Goal: Understand site structure: Understand site structure

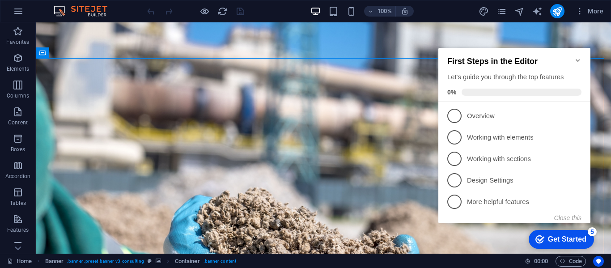
click at [577, 58] on icon "Minimize checklist" at bounding box center [577, 60] width 7 height 7
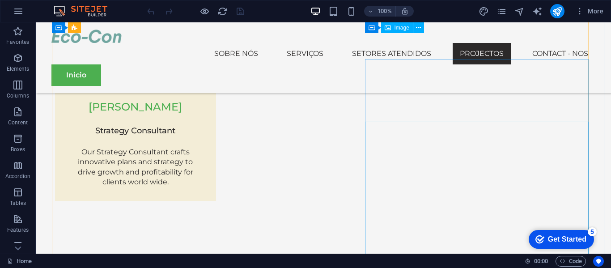
scroll to position [2251, 0]
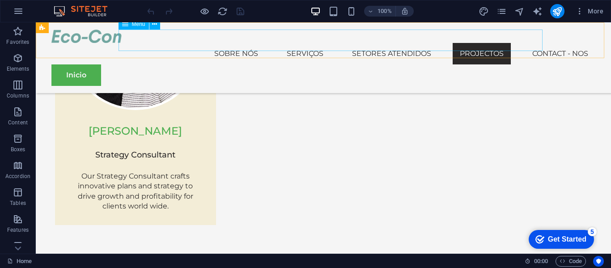
click at [246, 43] on nav "Sobre nós Serviços Setores Atendidos Projectos Contact - nos" at bounding box center [323, 53] width 544 height 21
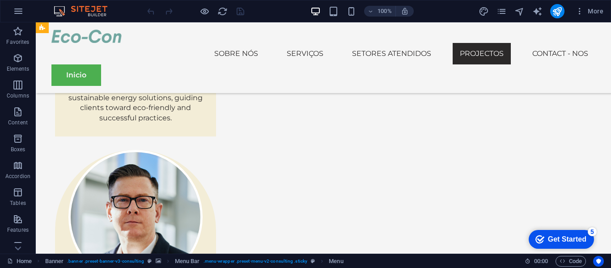
drag, startPoint x: 246, startPoint y: 41, endPoint x: 252, endPoint y: 39, distance: 6.2
click at [252, 43] on nav "Sobre nós Serviços Setores Atendidos Projectos Contact - nos" at bounding box center [323, 53] width 544 height 21
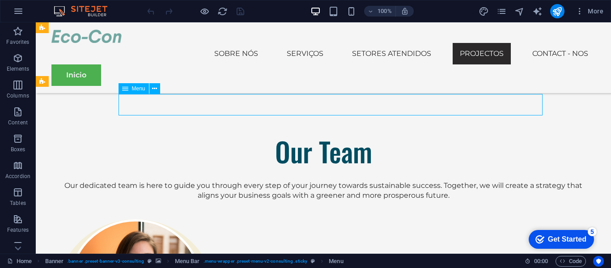
click at [251, 43] on nav "Sobre nós Serviços Setores Atendidos Projectos Contact - nos" at bounding box center [323, 53] width 544 height 21
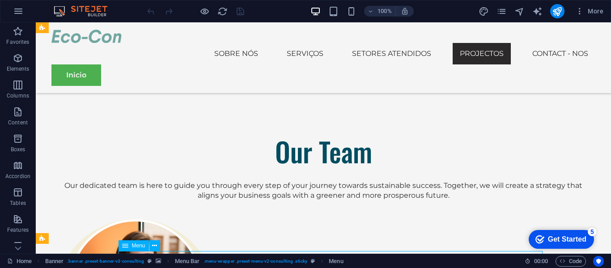
scroll to position [1447, 0]
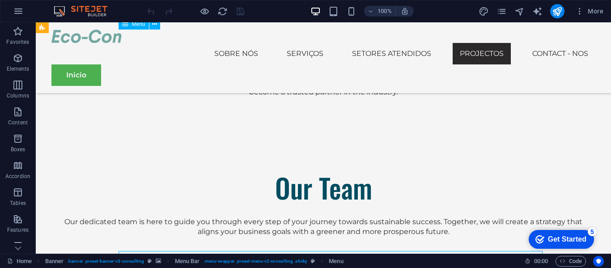
click at [251, 43] on nav "Sobre nós Serviços Setores Atendidos Projectos Contact - nos" at bounding box center [323, 53] width 544 height 21
click at [242, 43] on nav "Sobre nós Serviços Setores Atendidos Projectos Contact - nos" at bounding box center [323, 53] width 544 height 21
click at [156, 26] on icon at bounding box center [154, 24] width 5 height 9
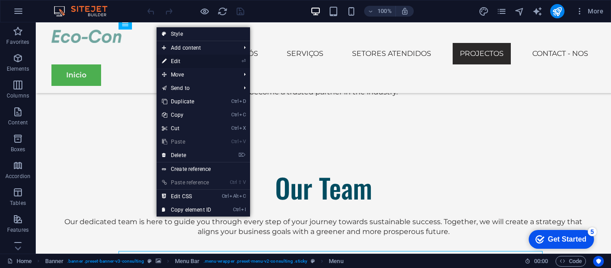
click at [195, 61] on link "⏎ Edit" at bounding box center [187, 61] width 60 height 13
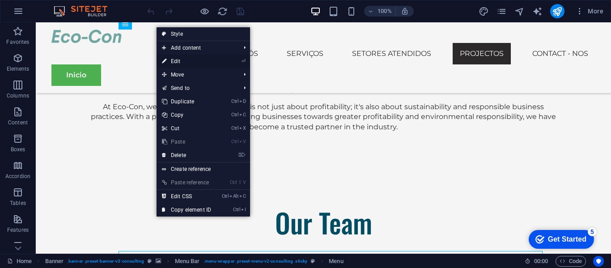
select select
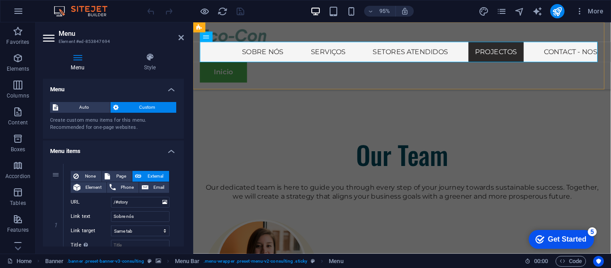
scroll to position [1420, 0]
